Goal: Transaction & Acquisition: Purchase product/service

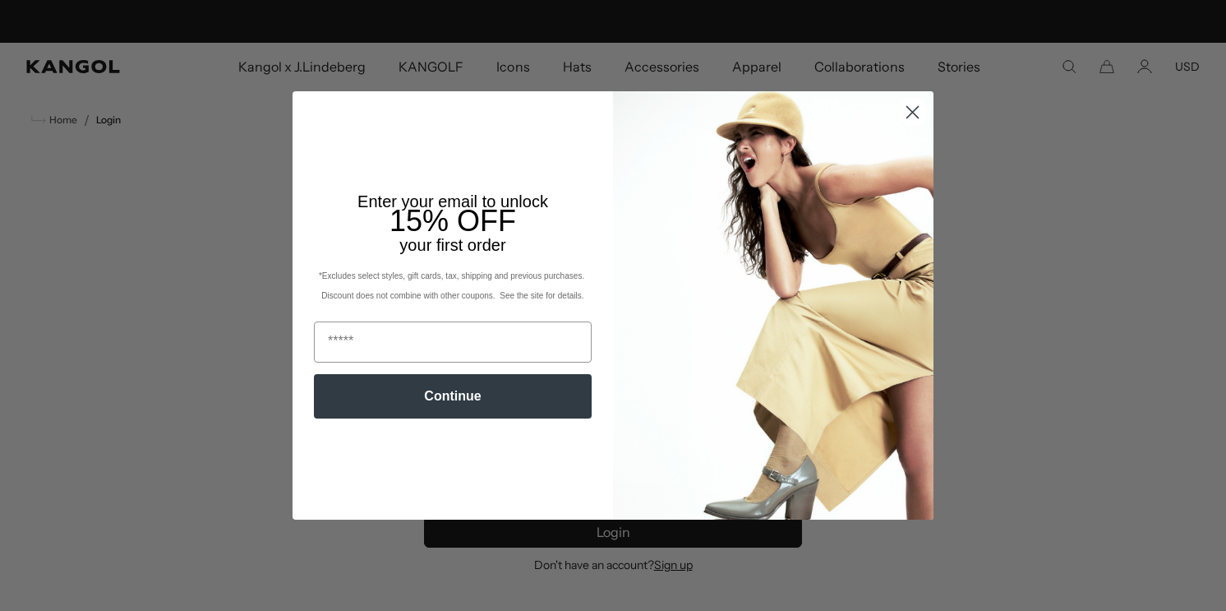
scroll to position [0, 339]
click at [915, 110] on icon "Close dialog" at bounding box center [913, 113] width 12 height 12
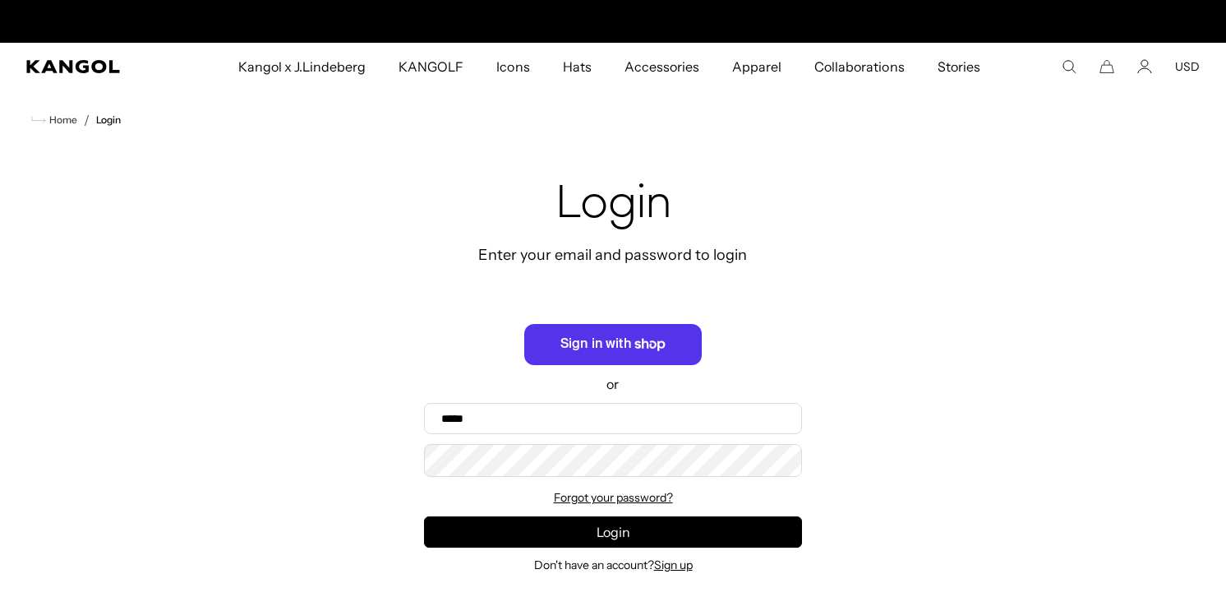
scroll to position [0, 0]
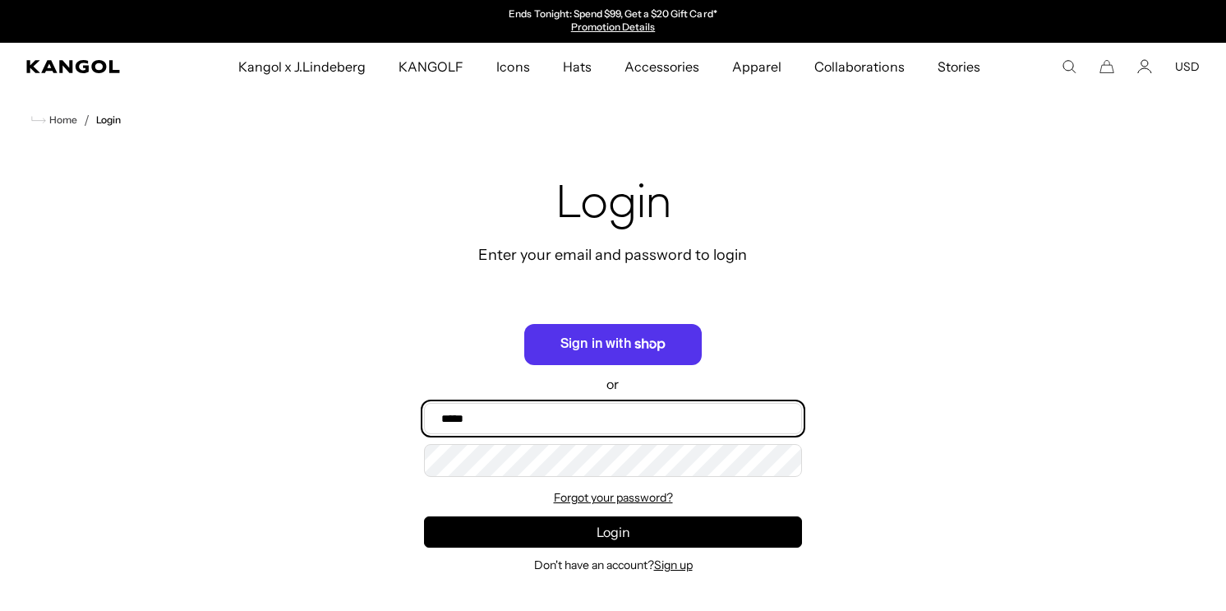
click at [545, 422] on input "Email" at bounding box center [613, 418] width 378 height 31
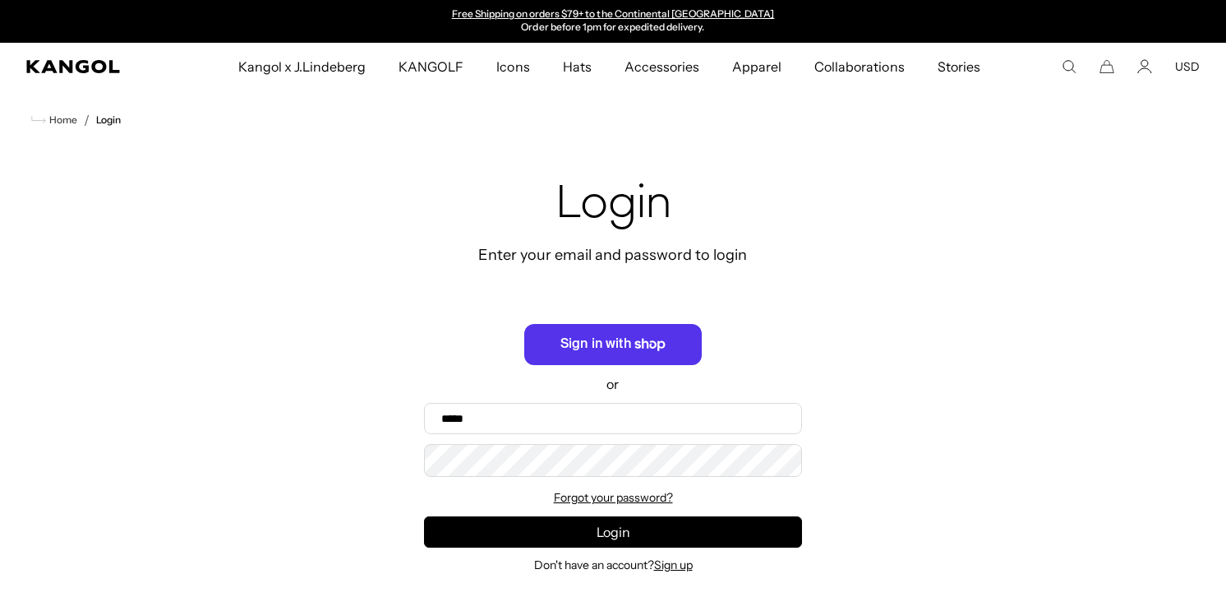
click at [479, 482] on form "or Email Password Forgot your password? Login Don't have an account? Sign up" at bounding box center [613, 448] width 378 height 248
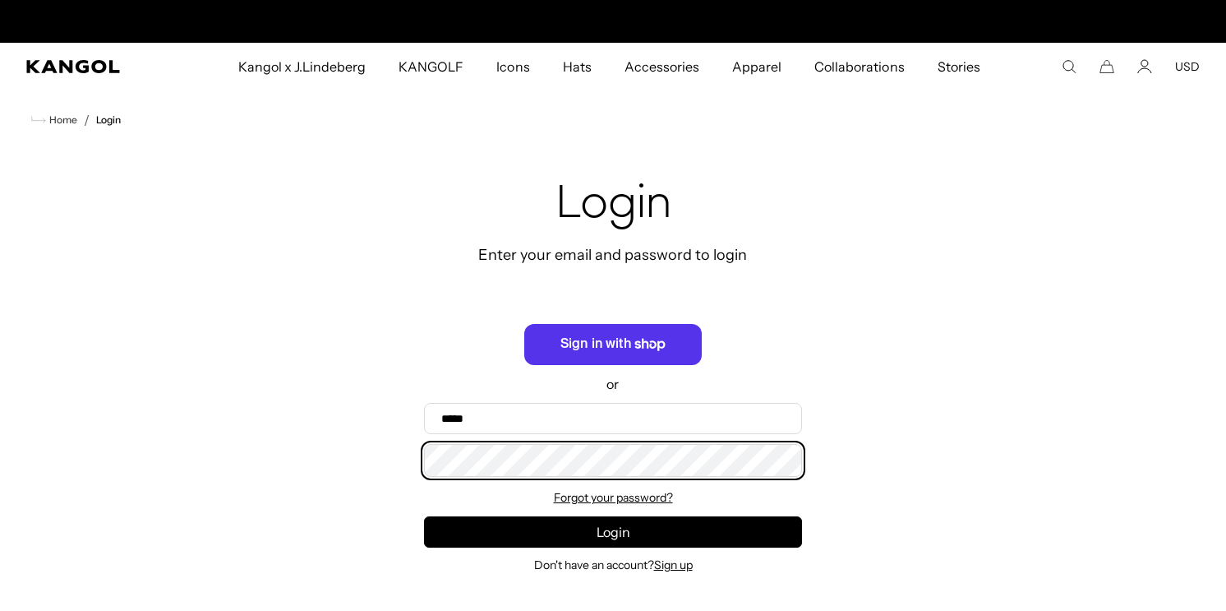
scroll to position [0, 0]
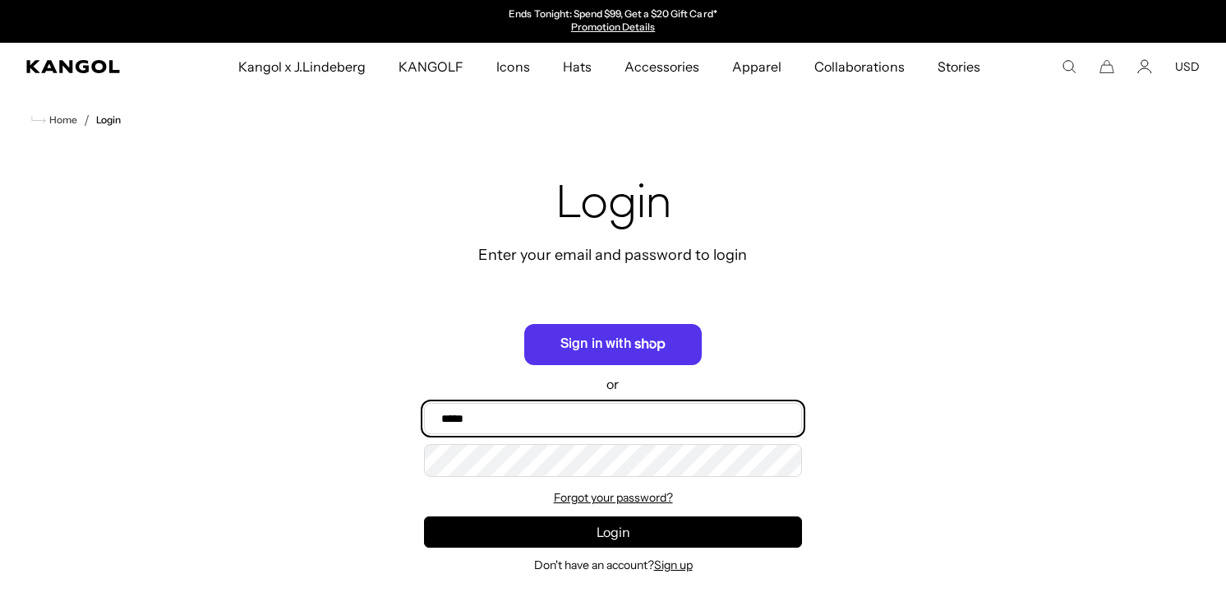
type input "**********"
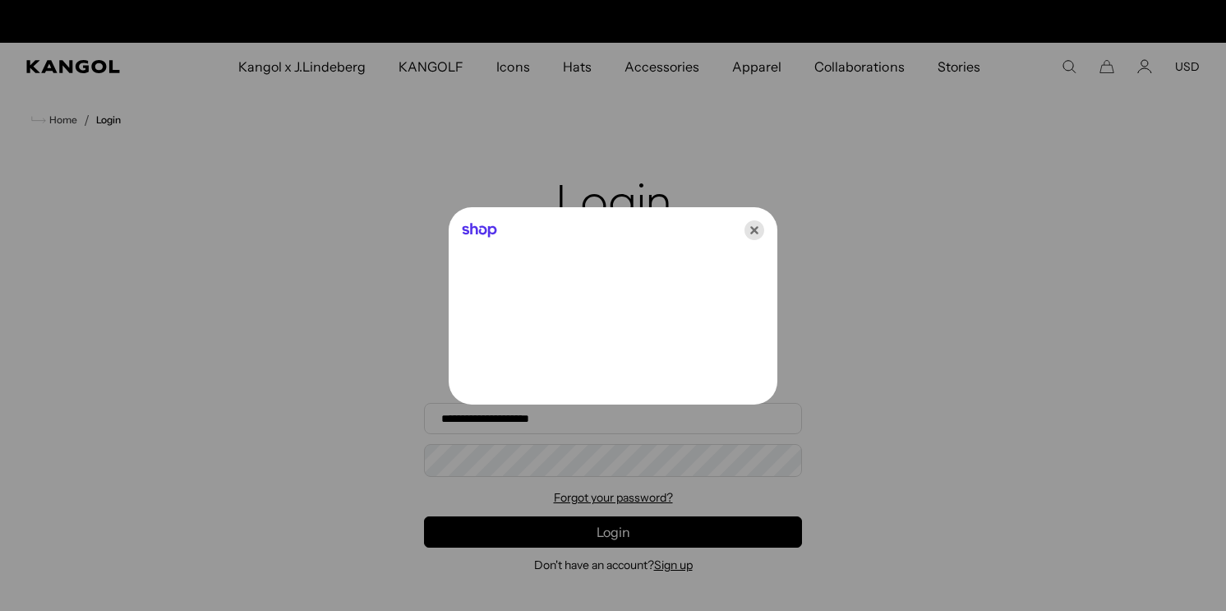
scroll to position [0, 339]
click at [752, 233] on icon "Close" at bounding box center [755, 230] width 20 height 20
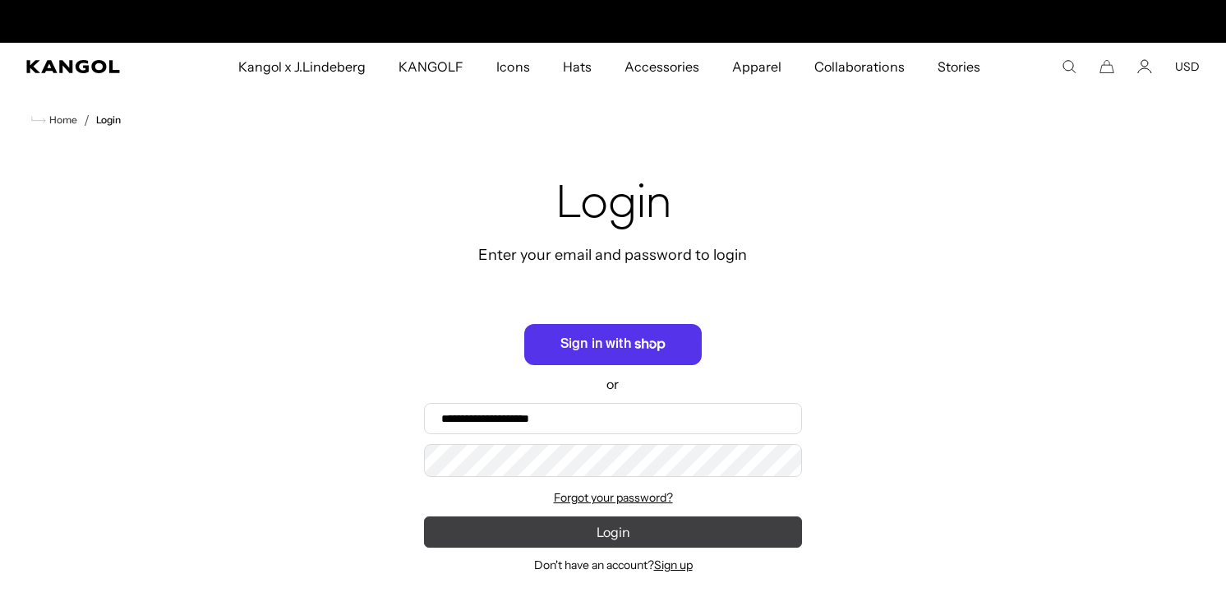
scroll to position [0, 0]
click at [618, 531] on button "Login" at bounding box center [613, 531] width 378 height 31
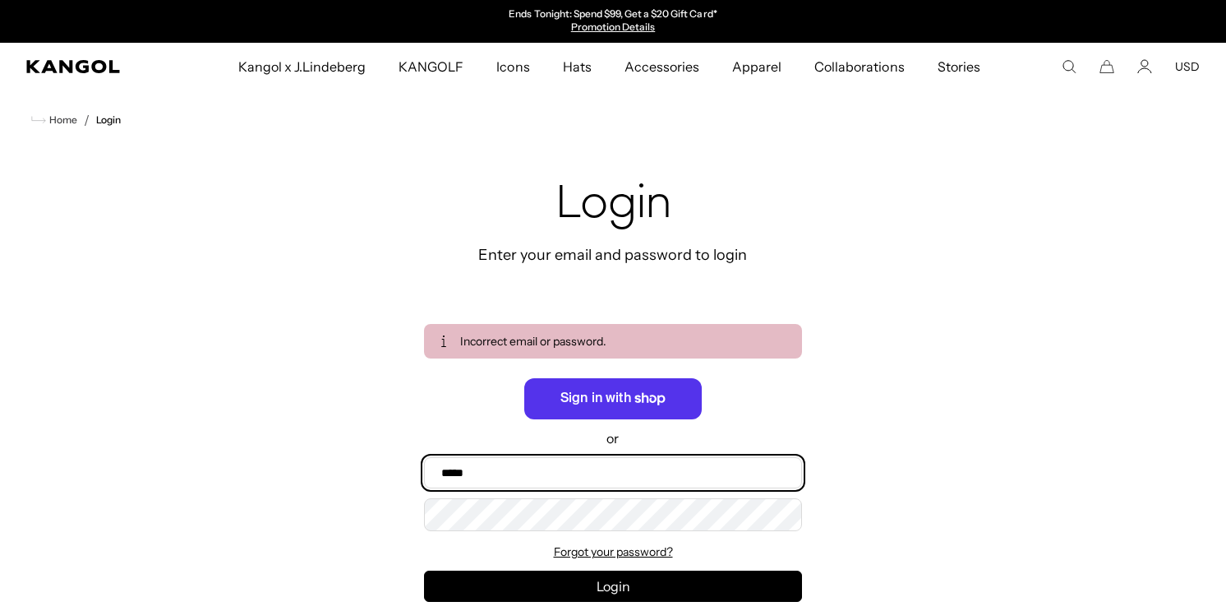
click at [568, 469] on input "Email" at bounding box center [613, 472] width 378 height 31
type input "**********"
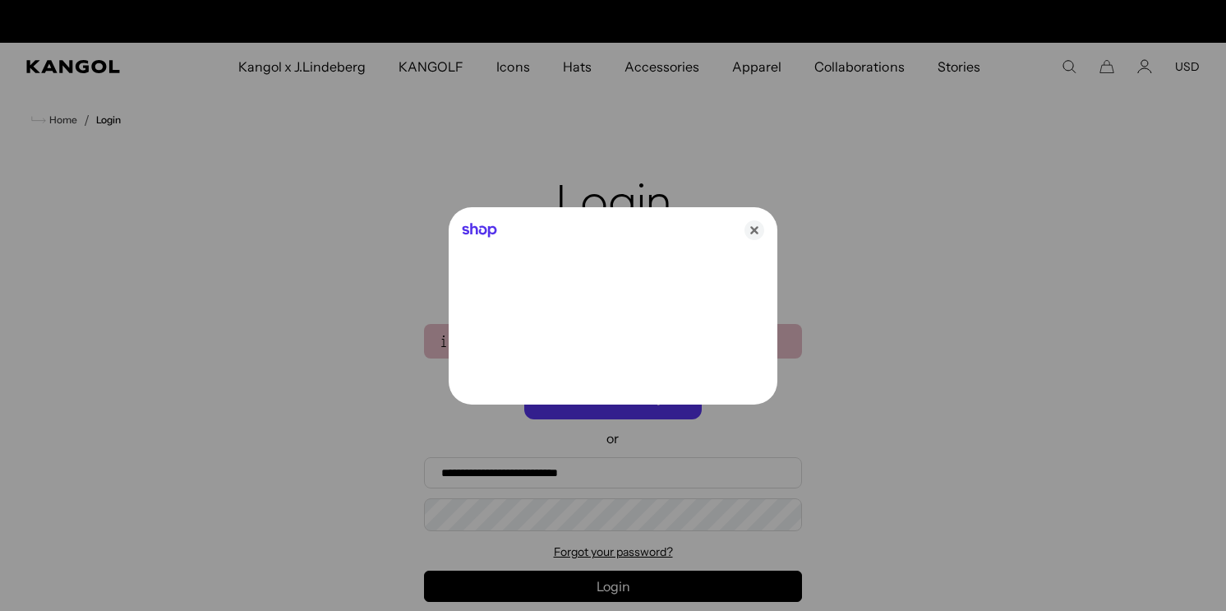
click at [569, 516] on div at bounding box center [613, 305] width 1226 height 611
click at [753, 230] on icon "Close" at bounding box center [755, 230] width 20 height 20
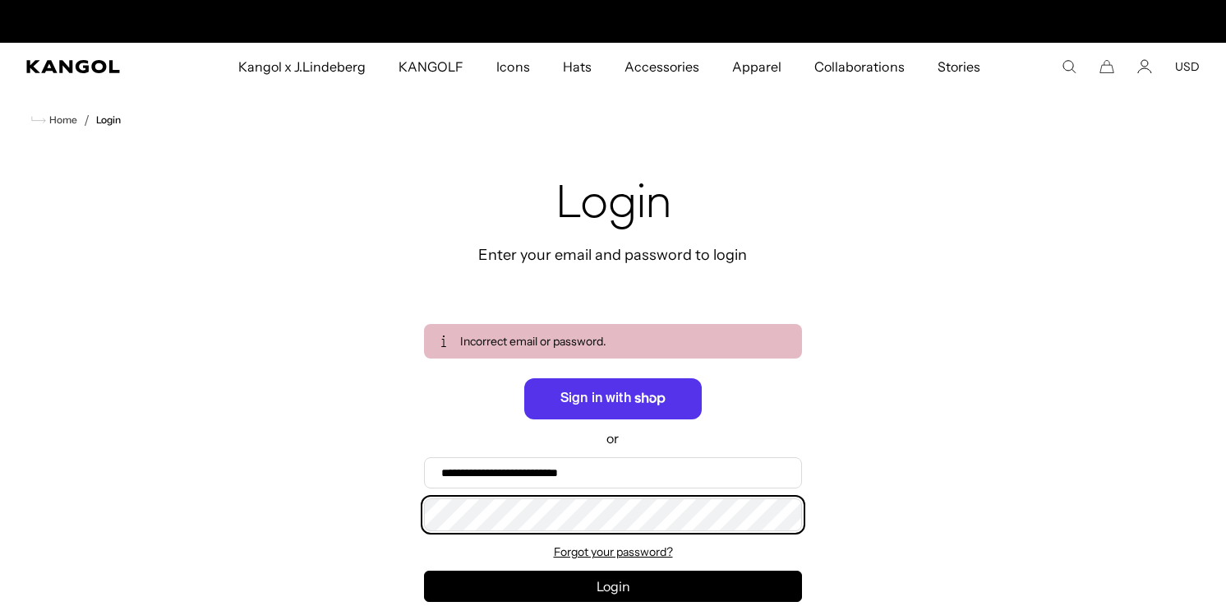
scroll to position [0, 339]
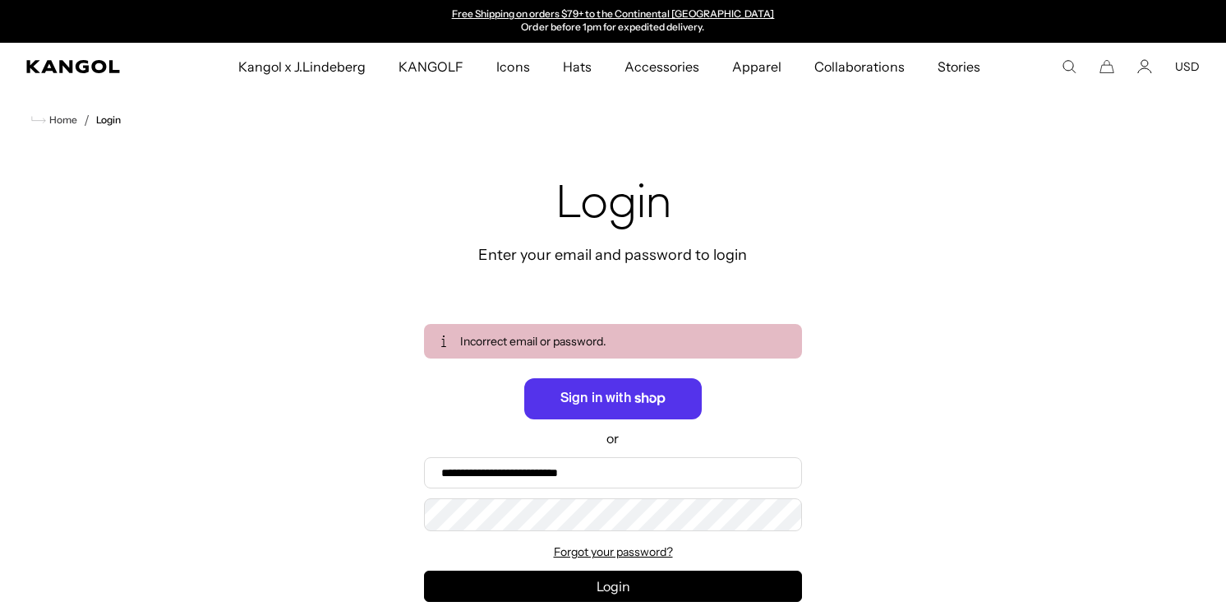
click at [958, 243] on div "**********" at bounding box center [613, 403] width 1226 height 506
click at [1152, 67] on icon "Account" at bounding box center [1145, 66] width 15 height 15
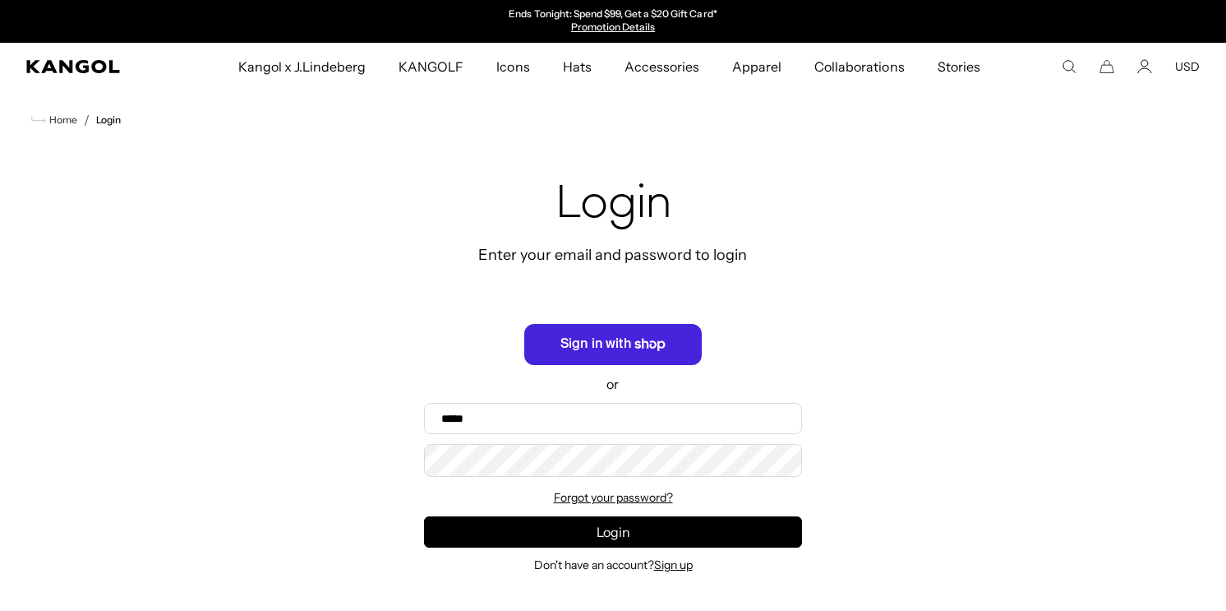
click at [587, 343] on span "Sign in with Shop" at bounding box center [613, 344] width 178 height 41
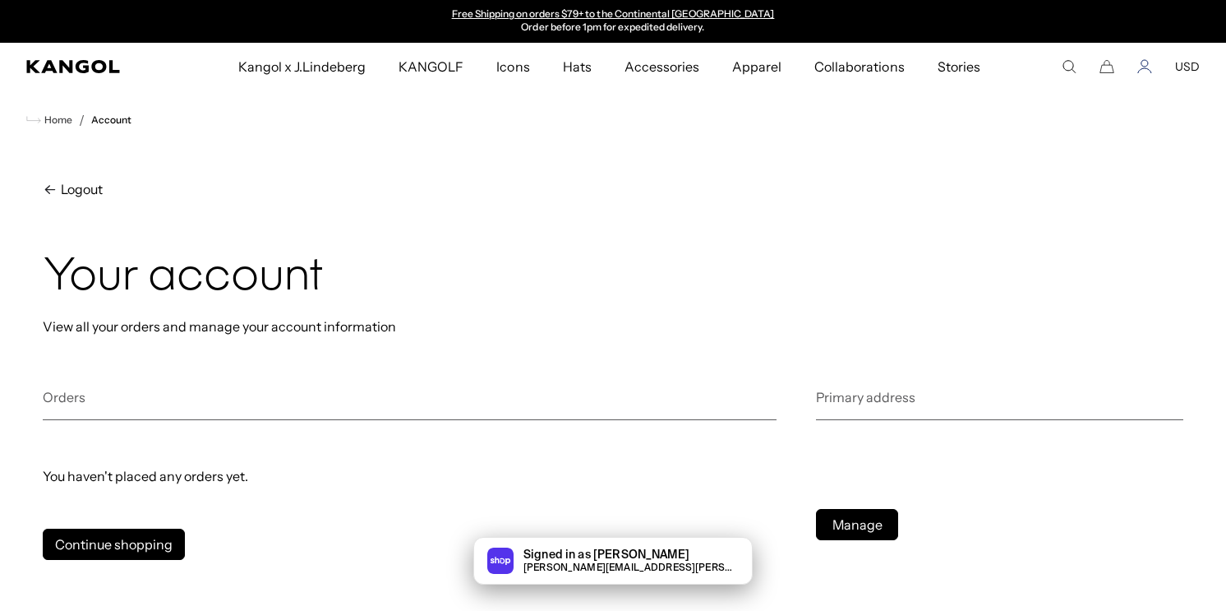
click at [1144, 64] on icon "Account" at bounding box center [1145, 66] width 15 height 15
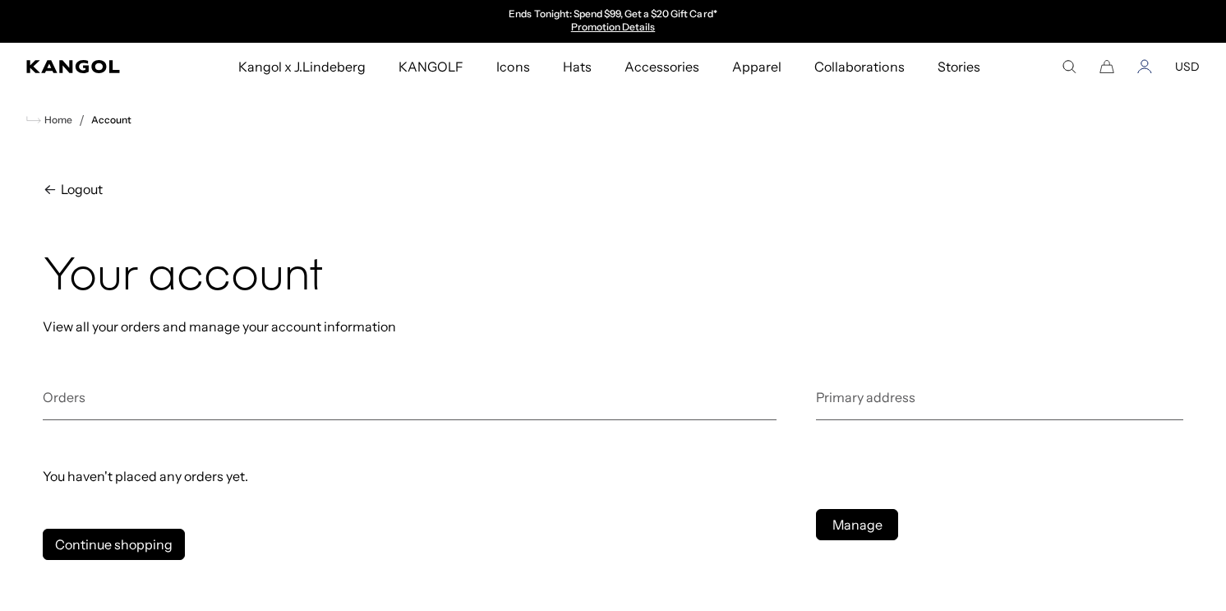
click at [1143, 73] on icon "Account" at bounding box center [1145, 66] width 15 height 15
click at [77, 185] on span "Logout" at bounding box center [80, 189] width 45 height 20
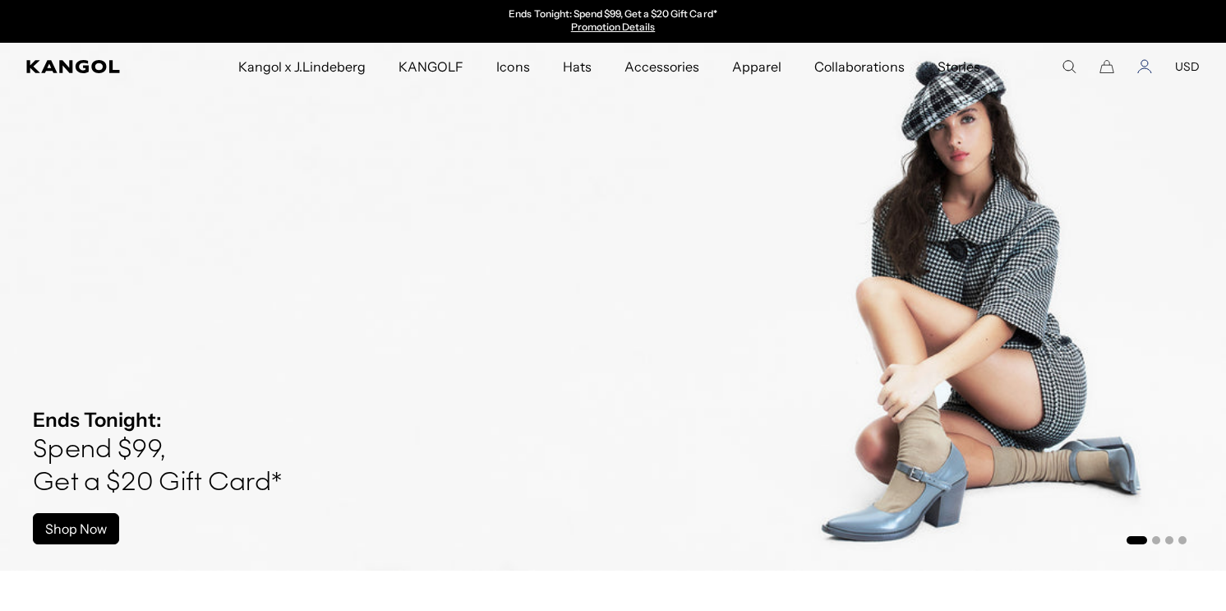
click at [1138, 66] on icon "Account" at bounding box center [1145, 66] width 15 height 15
click at [1146, 70] on icon "Account" at bounding box center [1145, 66] width 15 height 15
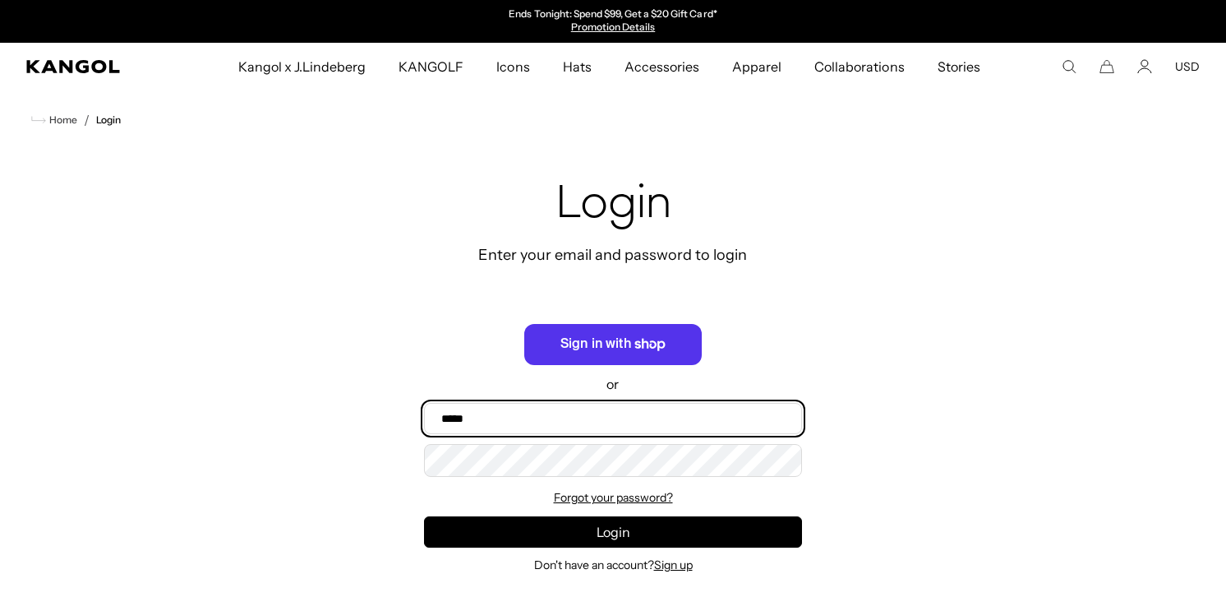
click at [534, 411] on input "Email" at bounding box center [613, 418] width 378 height 31
click at [593, 412] on input "Email" at bounding box center [613, 418] width 378 height 31
type input "**********"
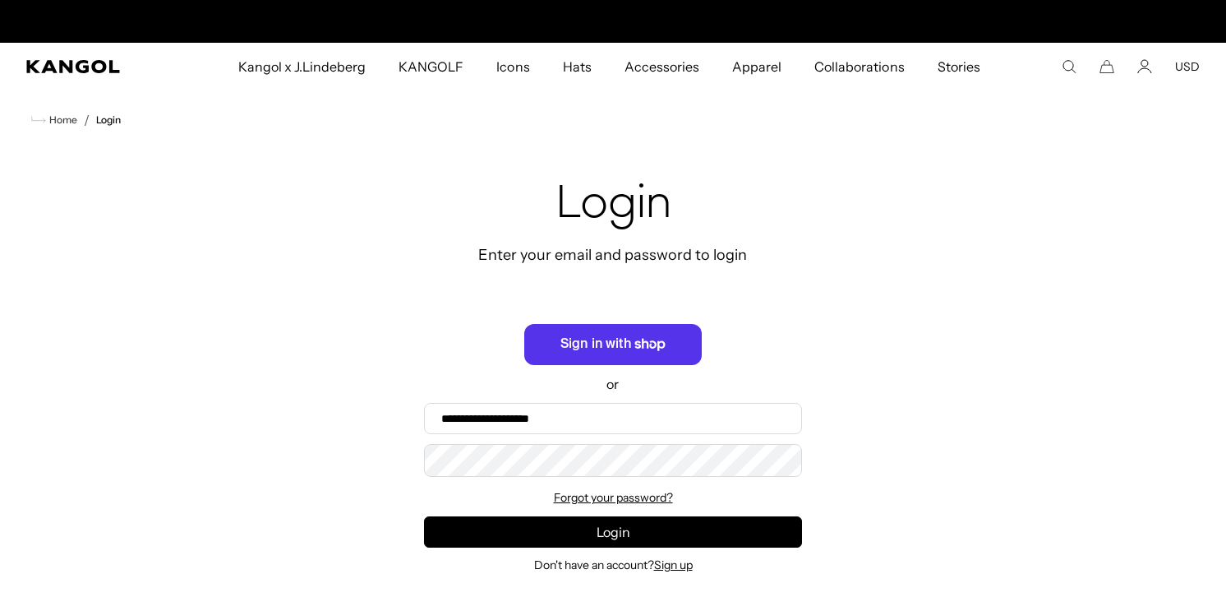
scroll to position [0, 0]
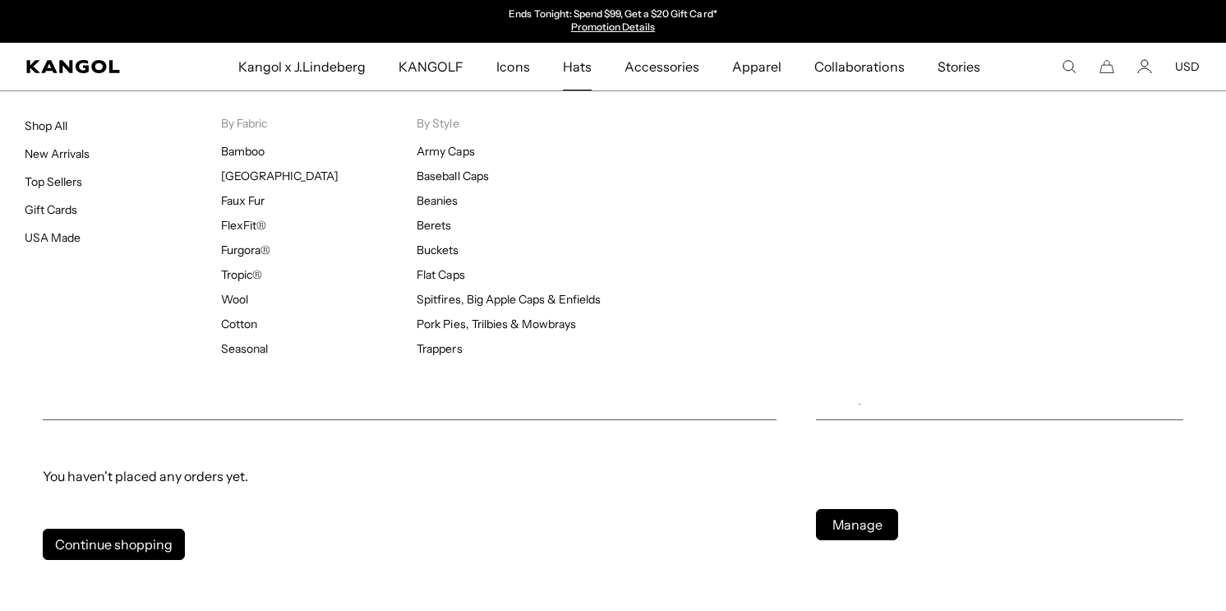
click at [576, 66] on span "Hats" at bounding box center [577, 67] width 29 height 48
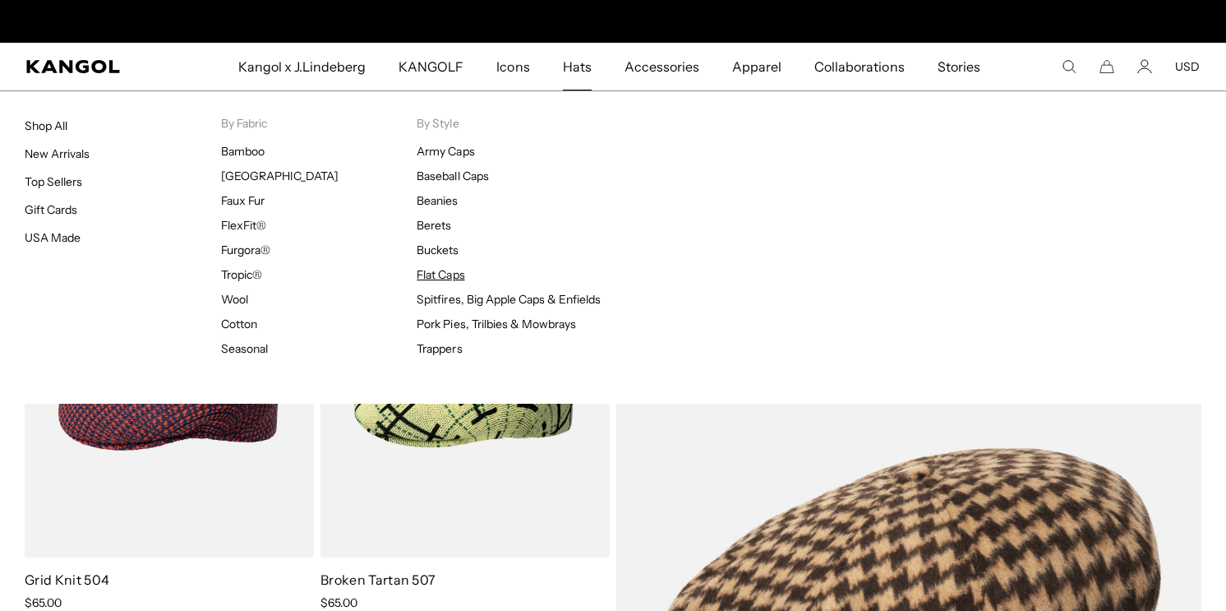
scroll to position [0, 339]
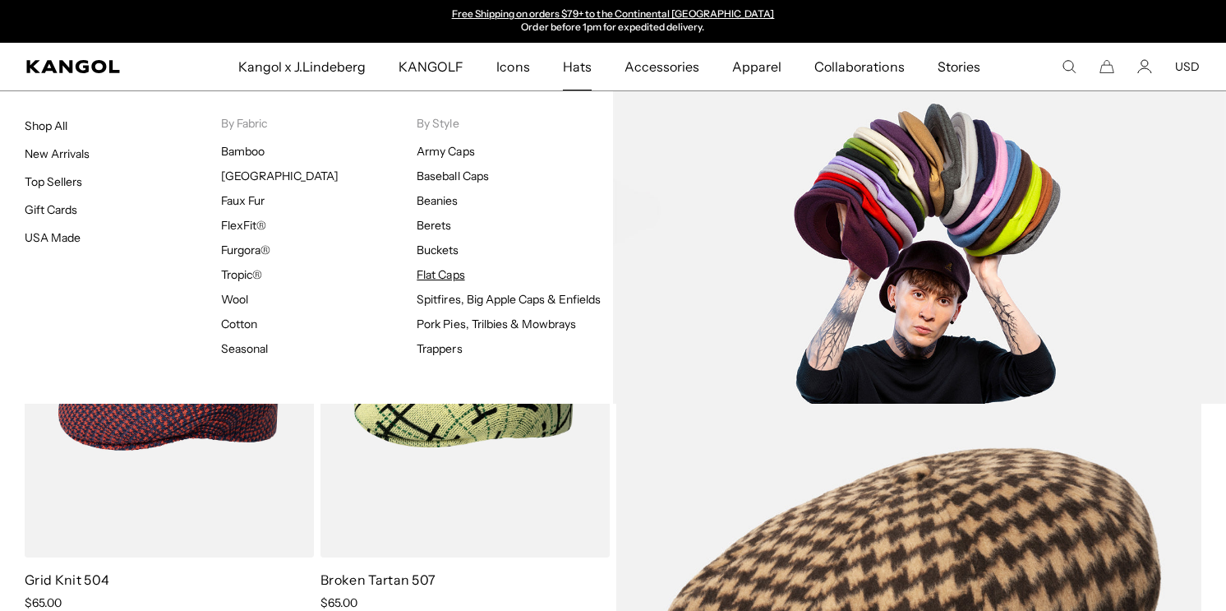
click at [440, 275] on link "Flat Caps" at bounding box center [441, 274] width 48 height 15
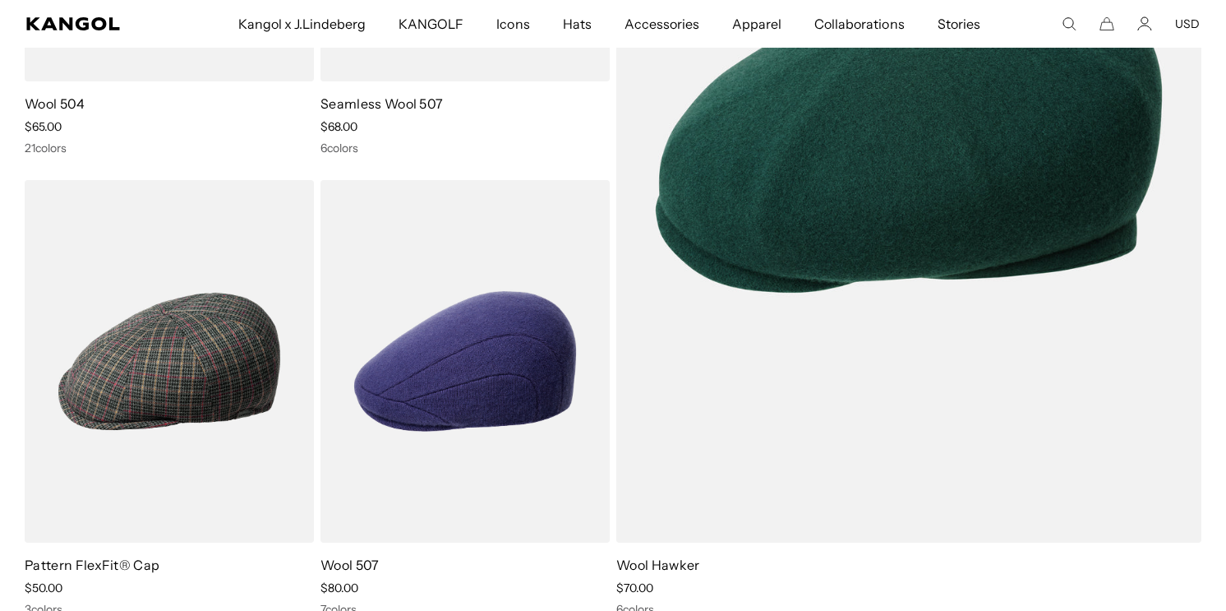
scroll to position [2449, 0]
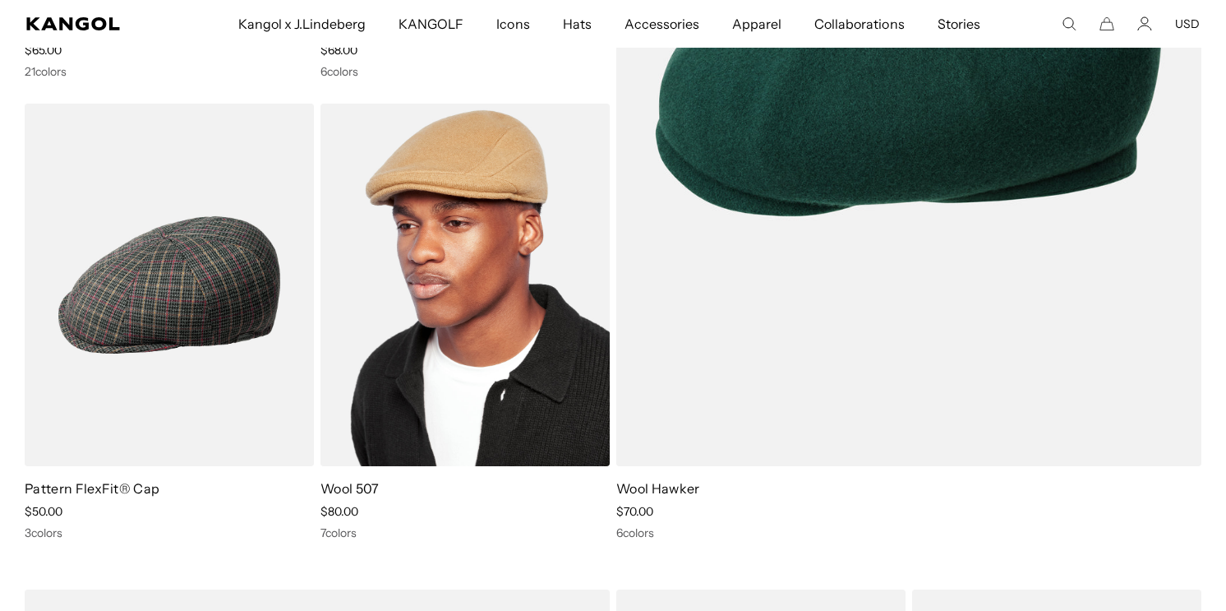
click at [441, 307] on img at bounding box center [465, 285] width 289 height 363
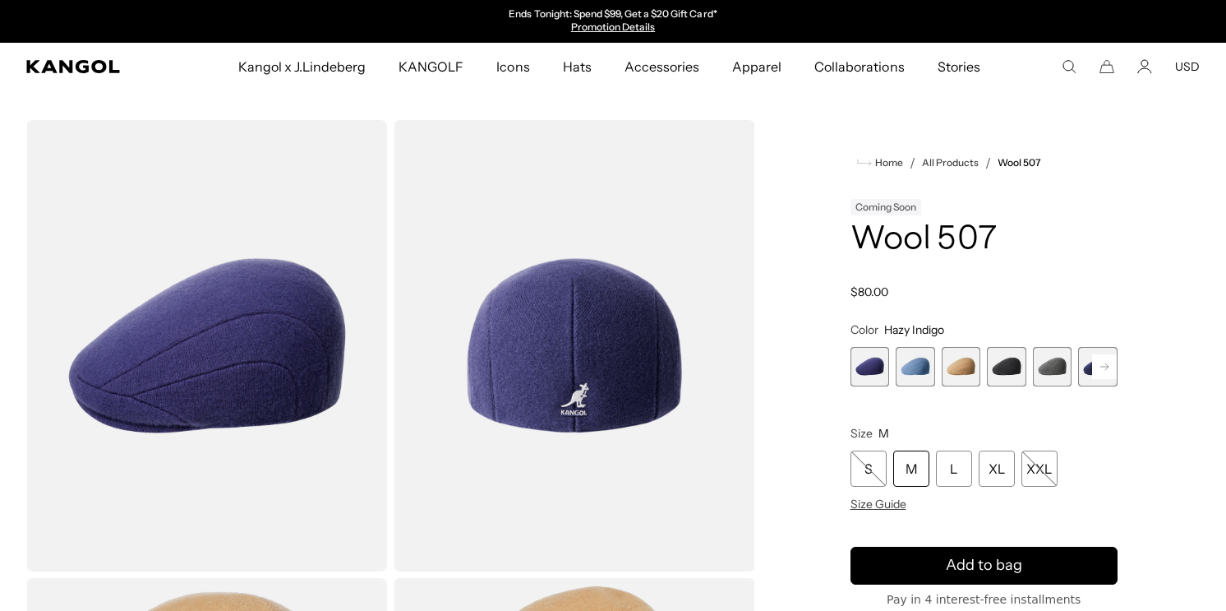
click at [1018, 356] on span "4 of 7" at bounding box center [1006, 366] width 39 height 39
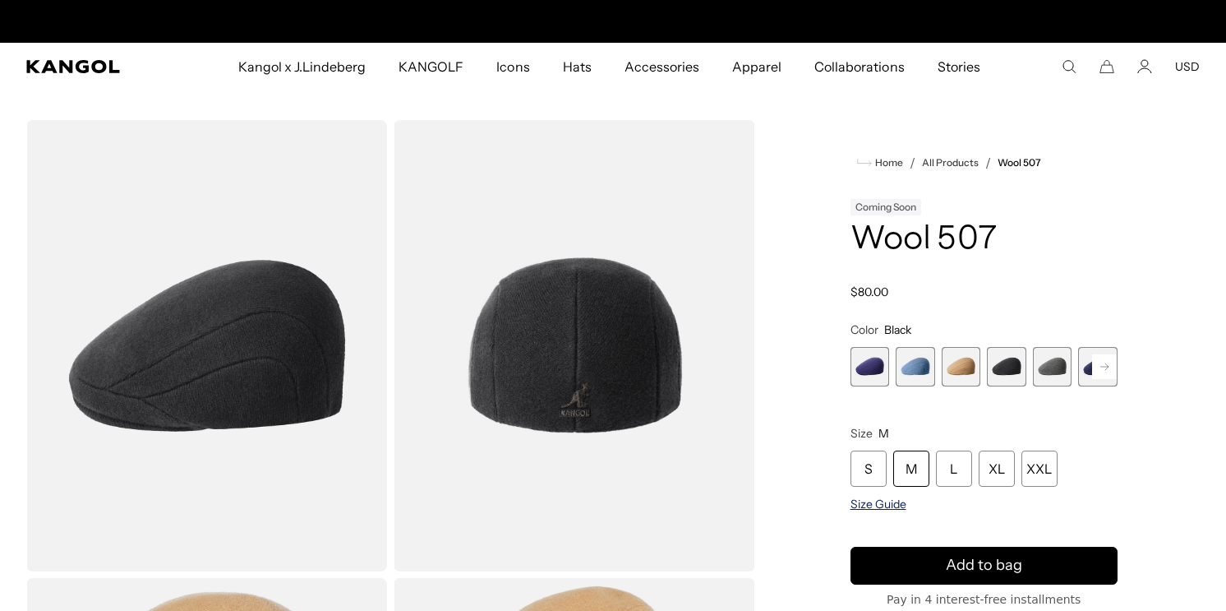
scroll to position [0, 339]
click at [884, 497] on span "Size Guide" at bounding box center [879, 503] width 56 height 15
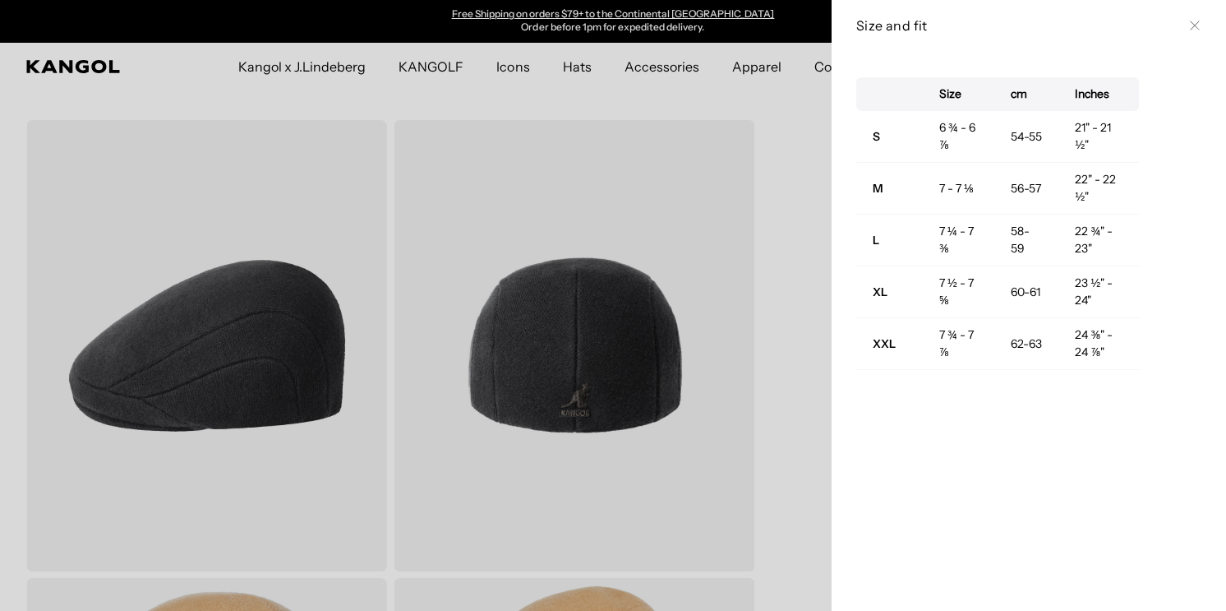
click at [764, 515] on div at bounding box center [613, 305] width 1226 height 611
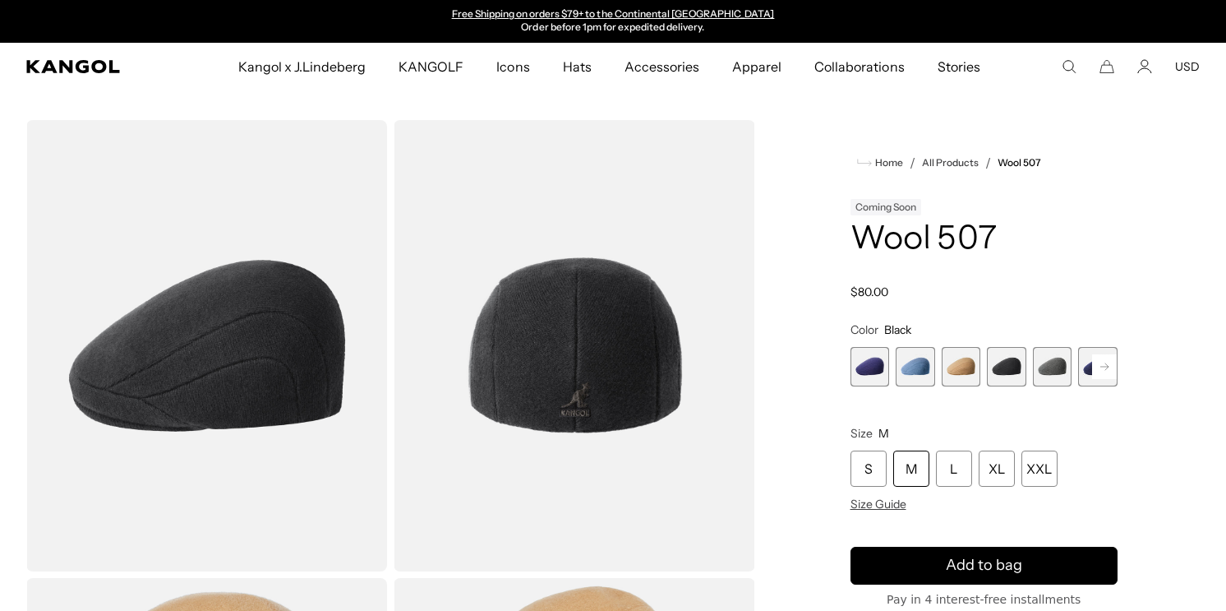
click at [911, 478] on div "M" at bounding box center [911, 468] width 36 height 36
click at [1096, 361] on rect at bounding box center [1104, 366] width 25 height 25
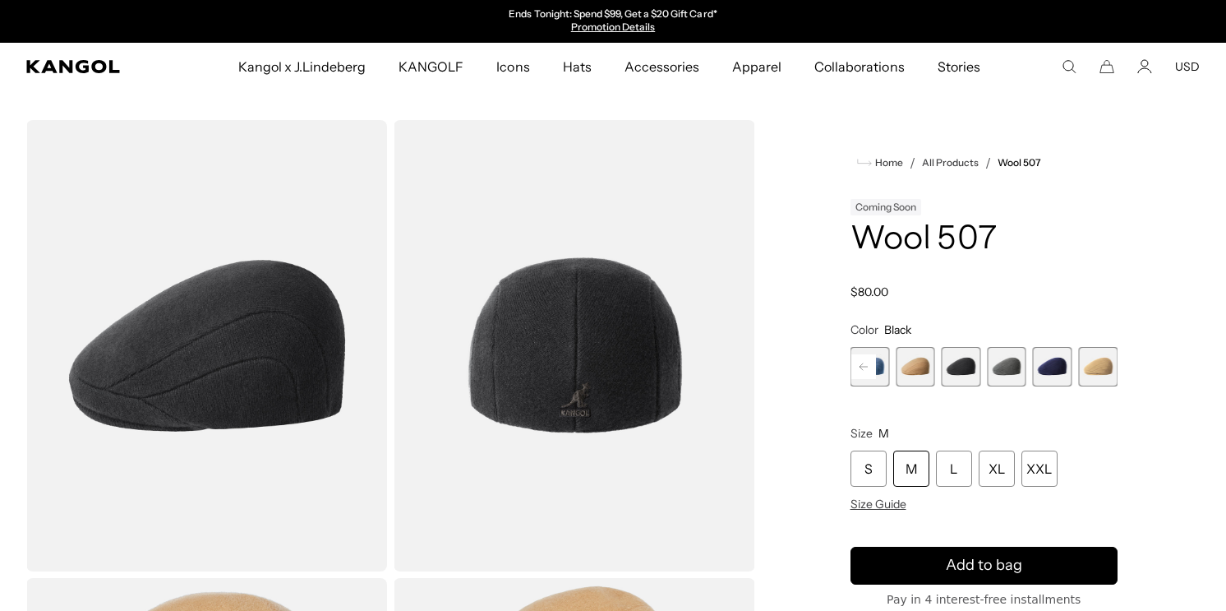
click at [1041, 373] on span "6 of 7" at bounding box center [1052, 366] width 39 height 39
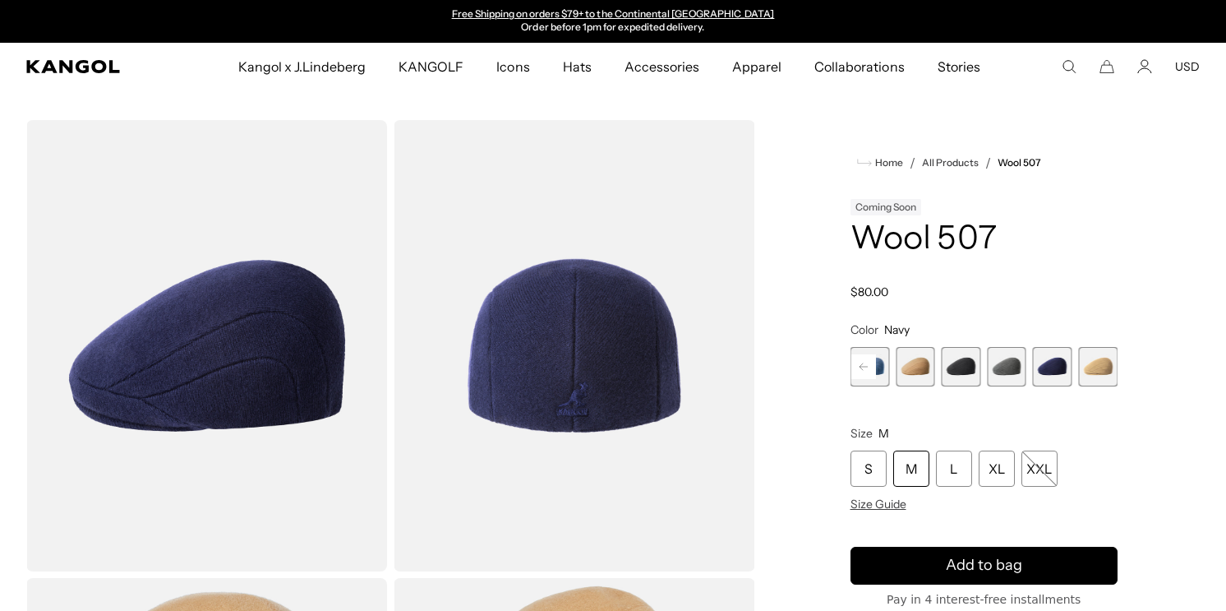
click at [962, 369] on span "4 of 7" at bounding box center [961, 366] width 39 height 39
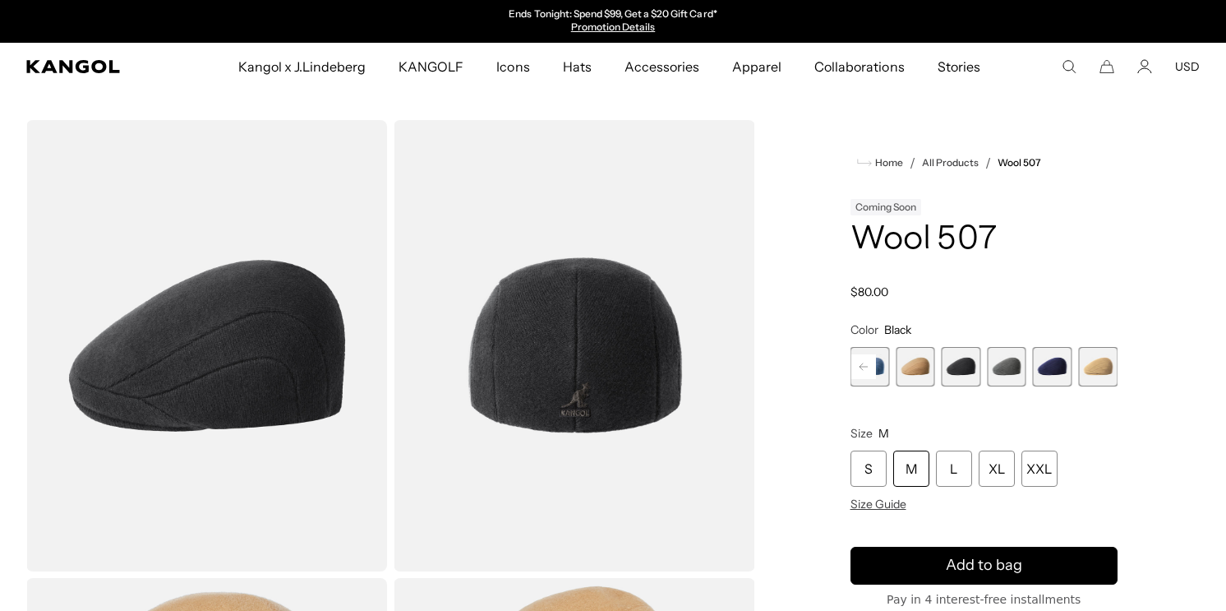
click at [909, 476] on div "M" at bounding box center [911, 468] width 36 height 36
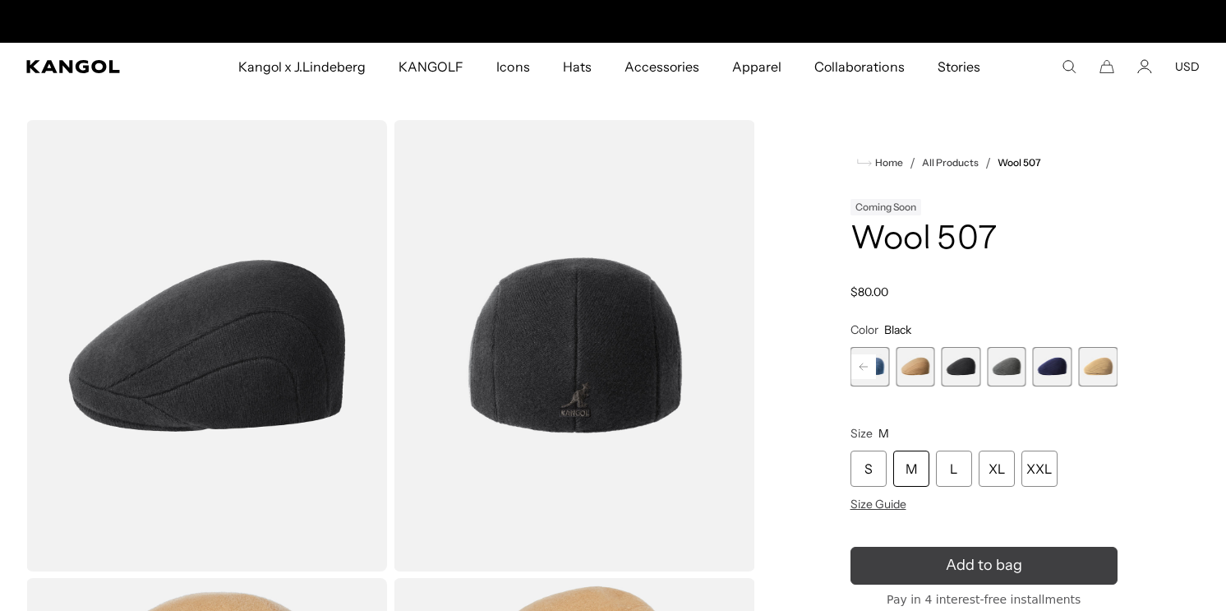
scroll to position [0, 339]
click at [970, 565] on icon "submit" at bounding box center [984, 565] width 28 height 28
